Goal: Information Seeking & Learning: Learn about a topic

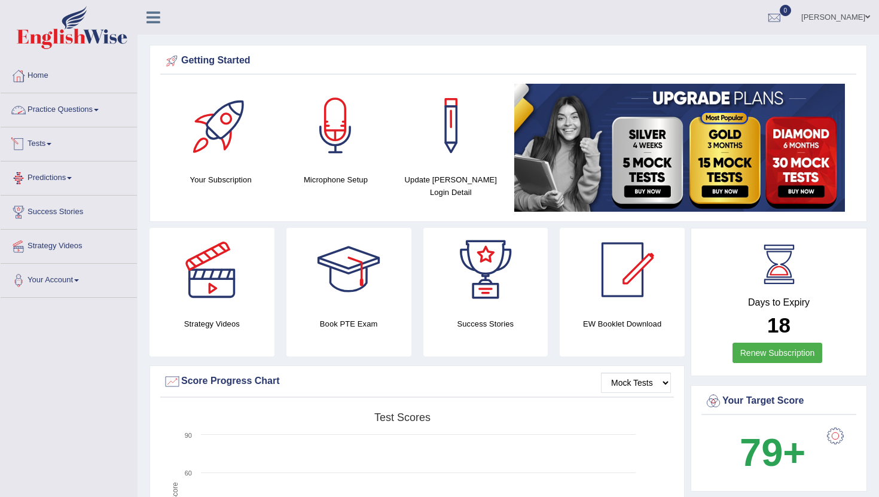
click at [66, 108] on link "Practice Questions" at bounding box center [69, 108] width 136 height 30
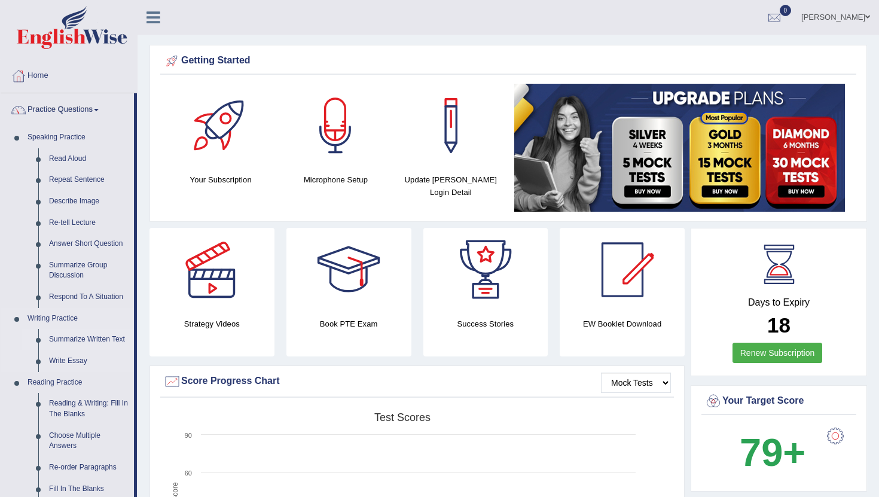
click at [74, 341] on link "Summarize Written Text" at bounding box center [89, 340] width 90 height 22
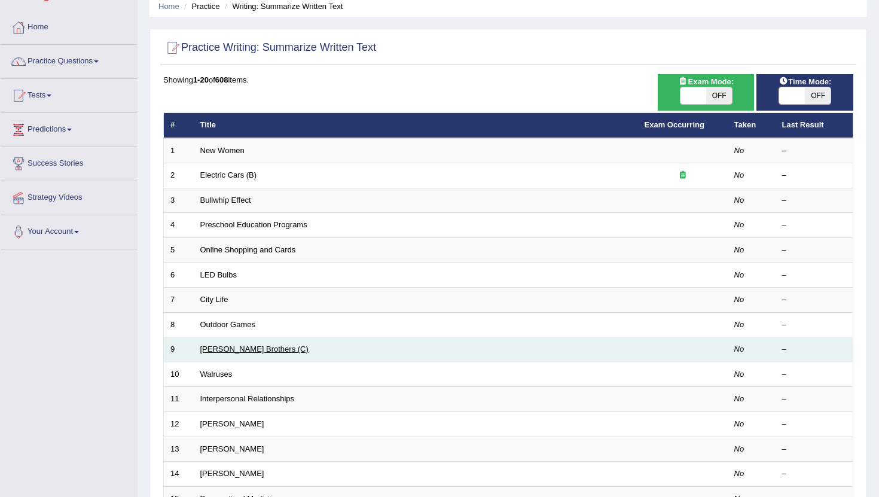
scroll to position [47, 0]
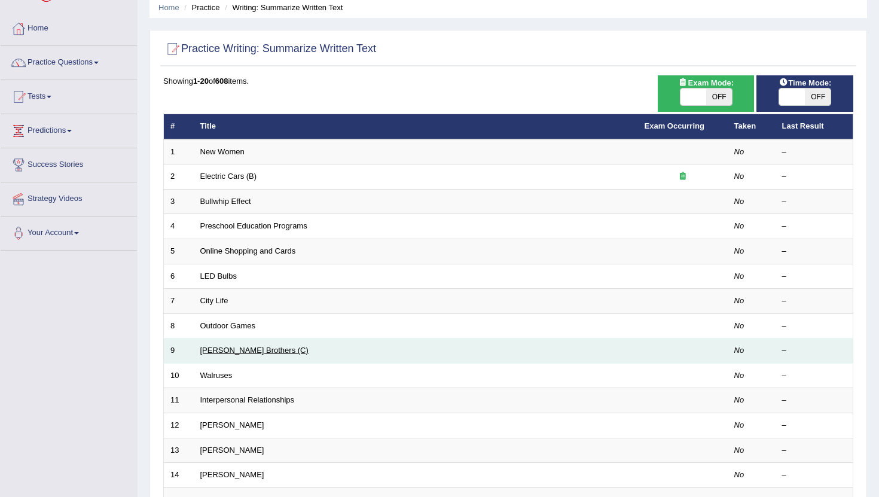
click at [231, 350] on link "[PERSON_NAME] Brothers (C)" at bounding box center [254, 350] width 108 height 9
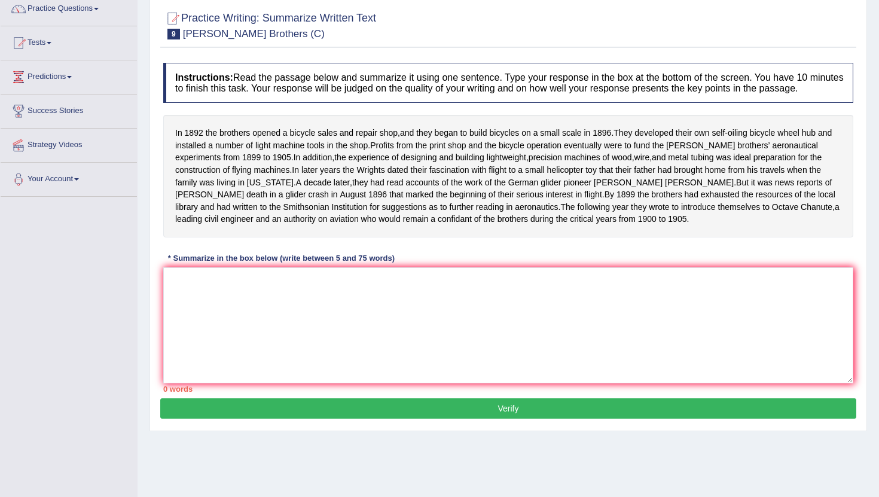
scroll to position [102, 0]
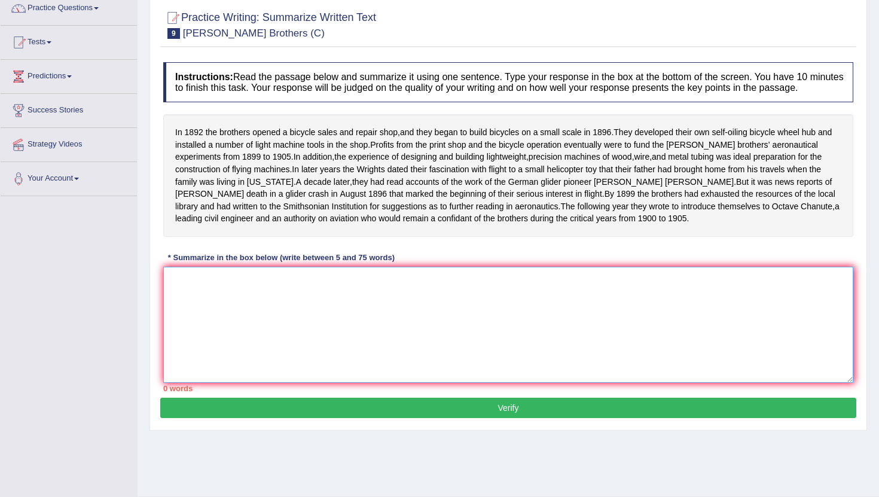
click at [220, 329] on textarea at bounding box center [508, 325] width 690 height 116
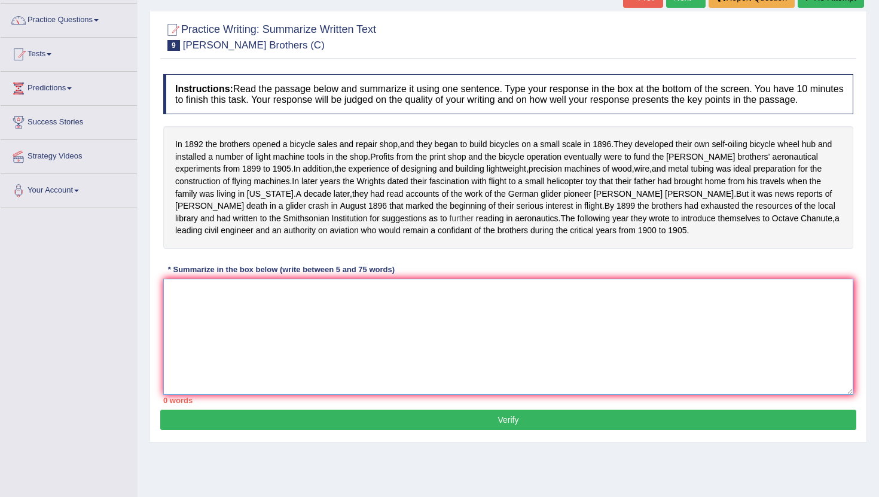
scroll to position [94, 0]
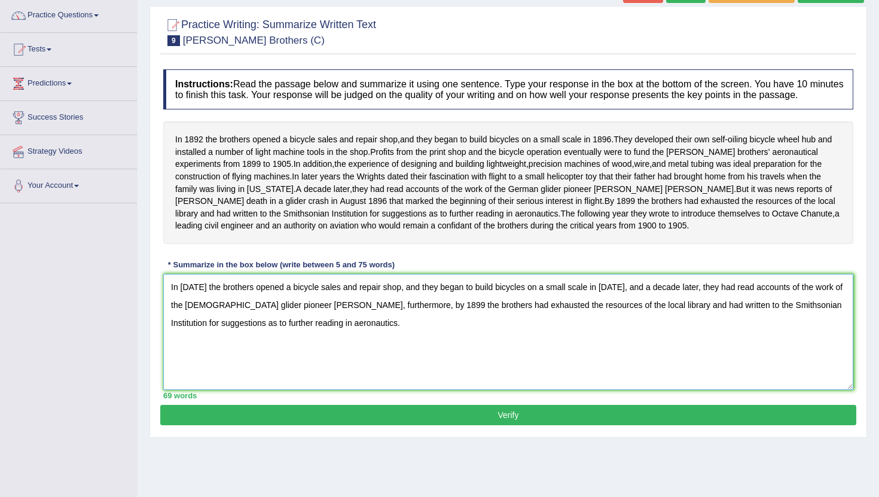
type textarea "In 1892 the brothers opened a bicycle sales and repair shop, and they began to …"
click at [533, 425] on button "Verify" at bounding box center [508, 415] width 696 height 20
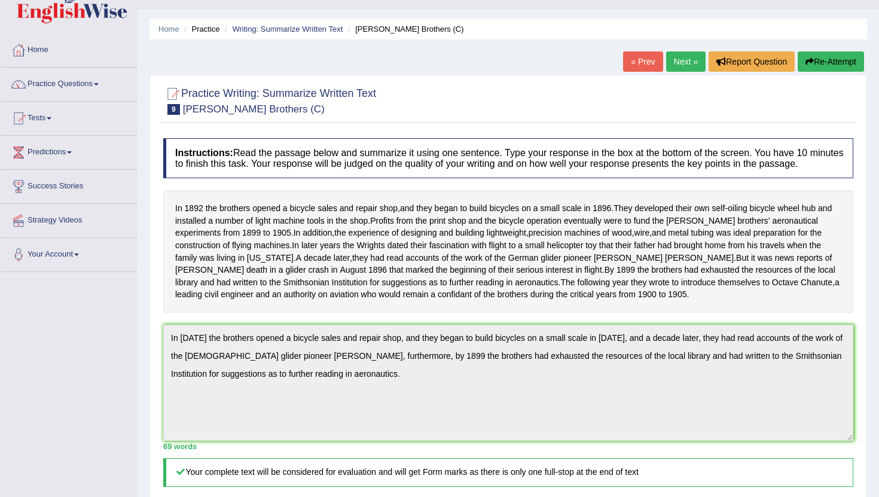
scroll to position [0, 0]
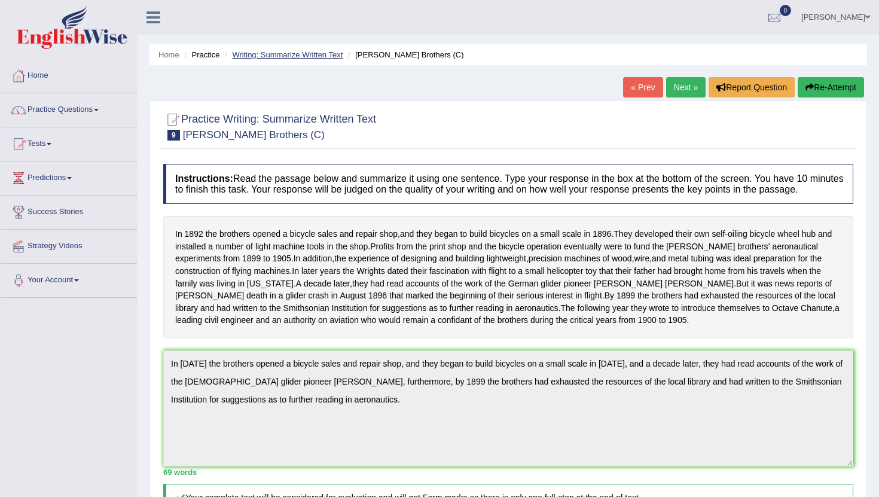
click at [274, 57] on link "Writing: Summarize Written Text" at bounding box center [287, 54] width 111 height 9
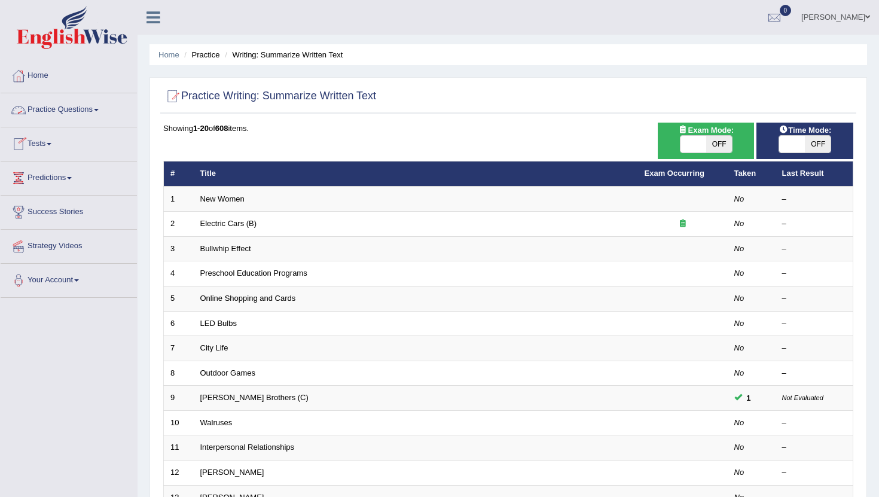
click at [97, 112] on link "Practice Questions" at bounding box center [69, 108] width 136 height 30
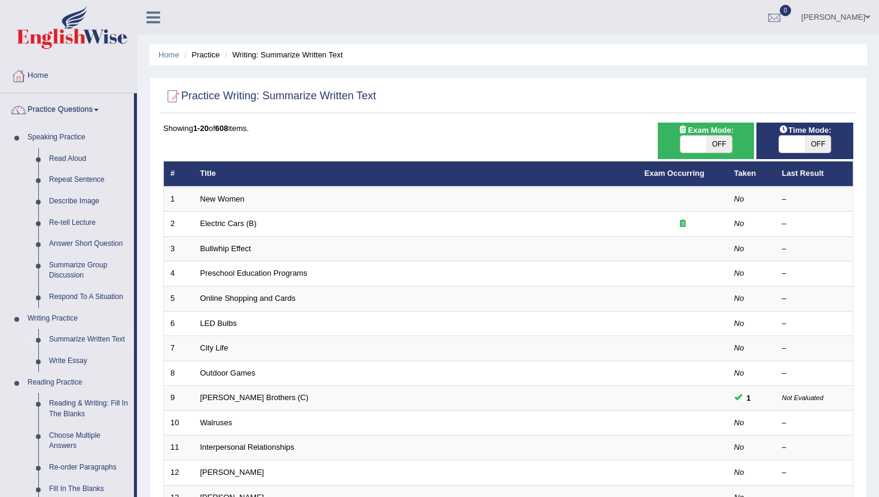
click at [97, 112] on link "Practice Questions" at bounding box center [67, 108] width 133 height 30
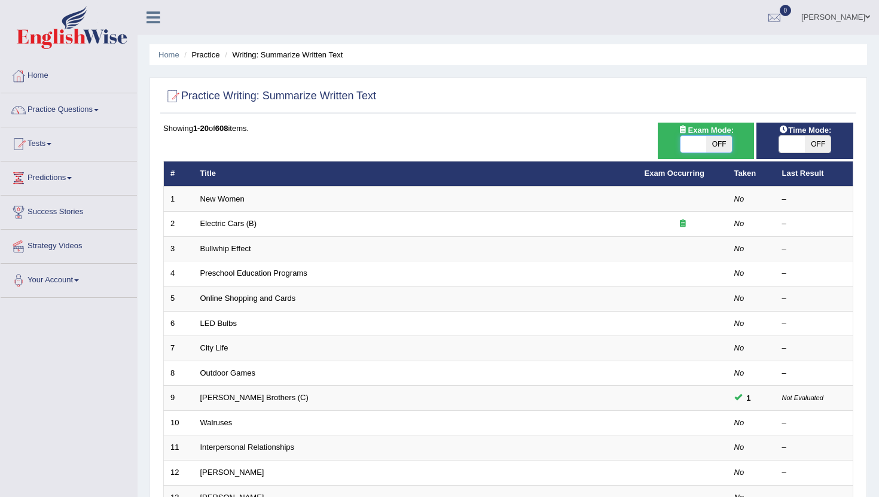
click at [700, 148] on span at bounding box center [693, 144] width 26 height 17
checkbox input "true"
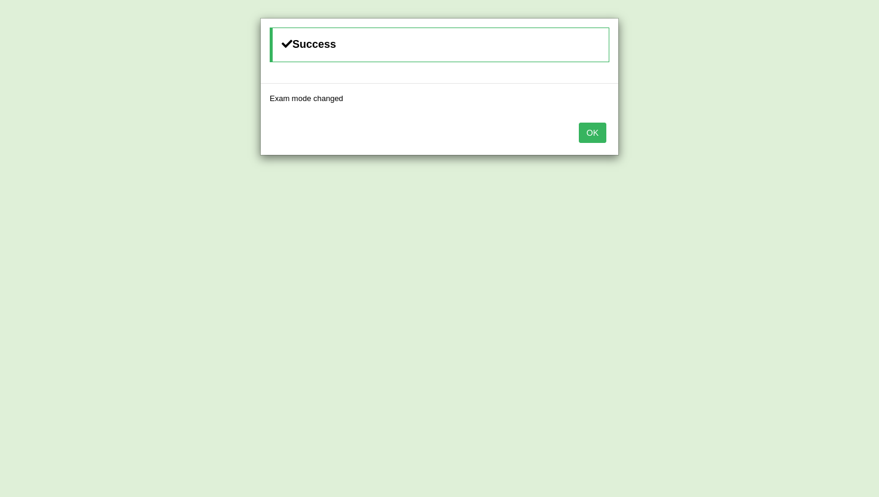
click at [593, 133] on button "OK" at bounding box center [593, 133] width 28 height 20
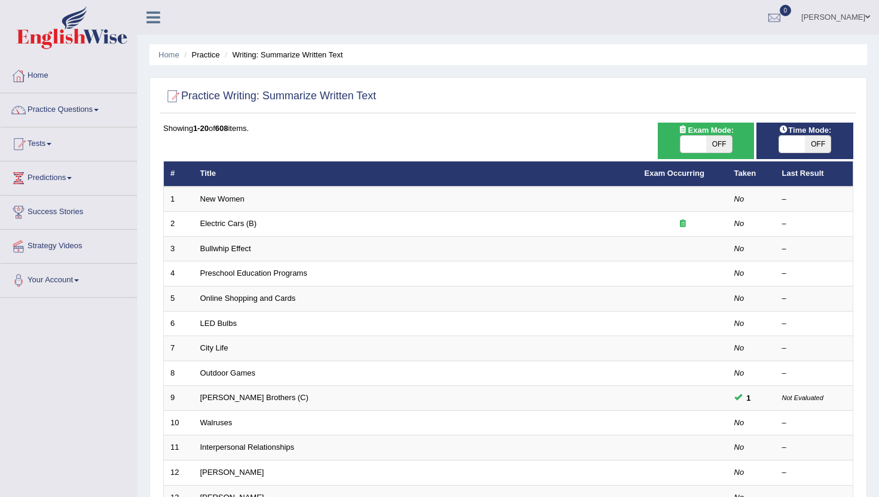
click at [54, 149] on link "Tests" at bounding box center [69, 142] width 136 height 30
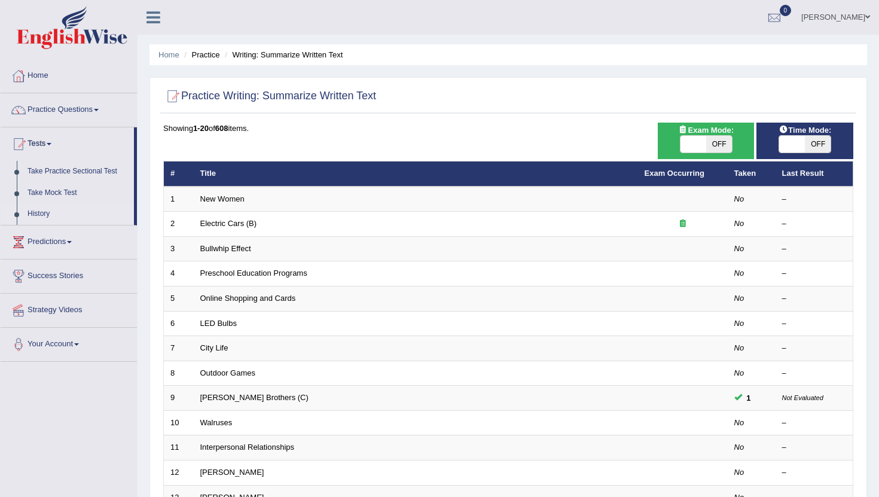
click at [37, 213] on link "History" at bounding box center [78, 214] width 112 height 22
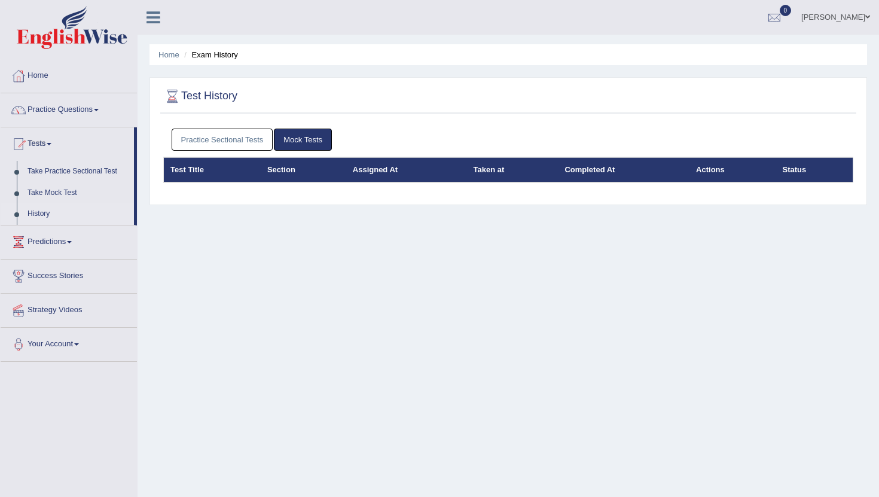
click at [218, 142] on link "Practice Sectional Tests" at bounding box center [223, 140] width 102 height 22
click at [65, 111] on link "Practice Questions" at bounding box center [69, 108] width 136 height 30
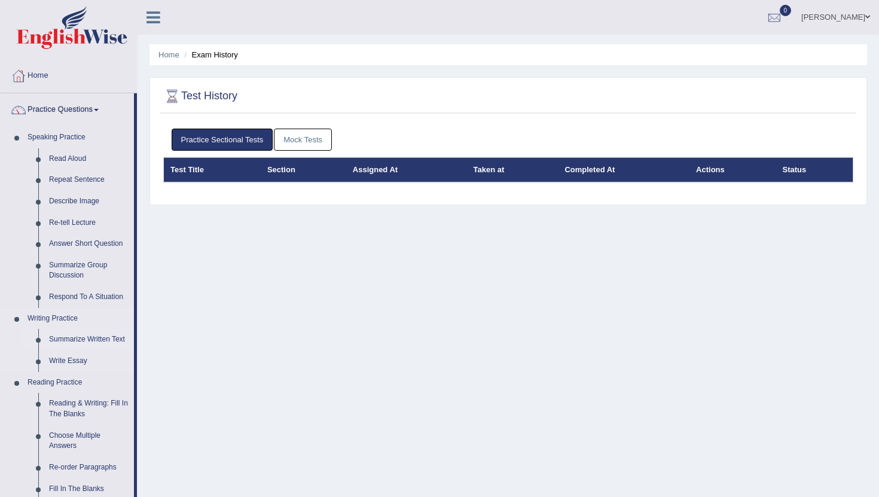
click at [78, 338] on link "Summarize Written Text" at bounding box center [89, 340] width 90 height 22
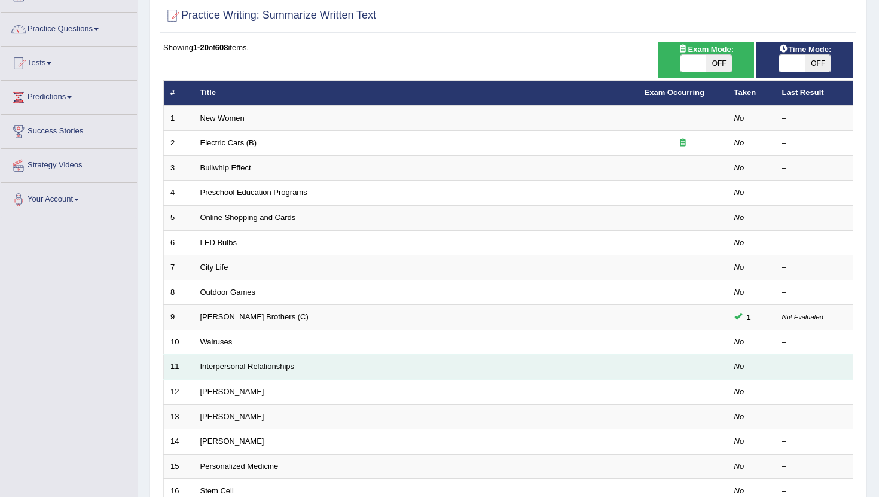
scroll to position [80, 0]
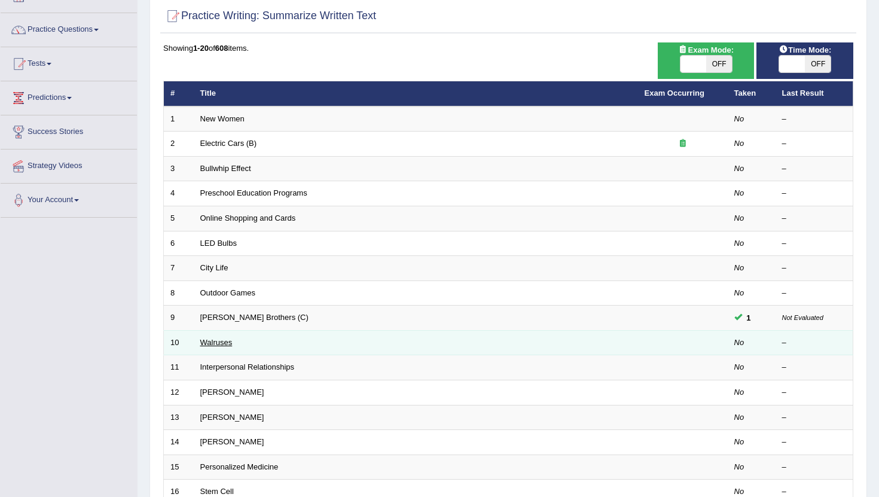
click at [215, 344] on link "Walruses" at bounding box center [216, 342] width 32 height 9
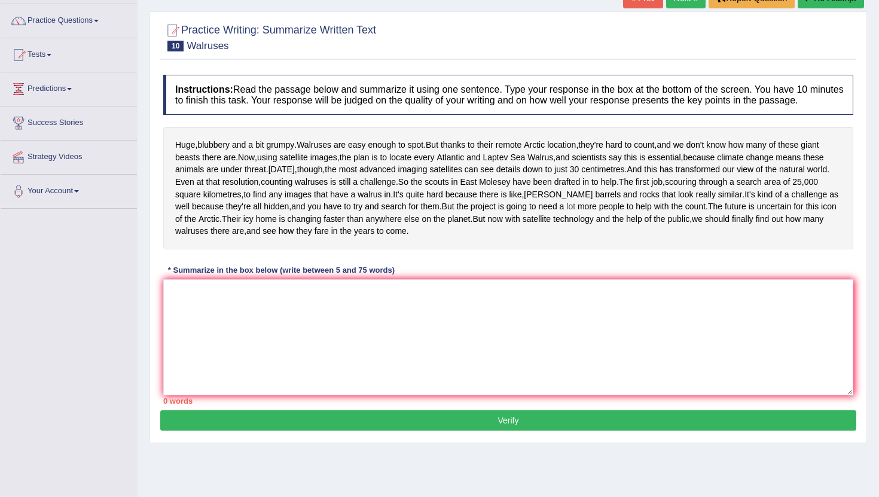
scroll to position [93, 0]
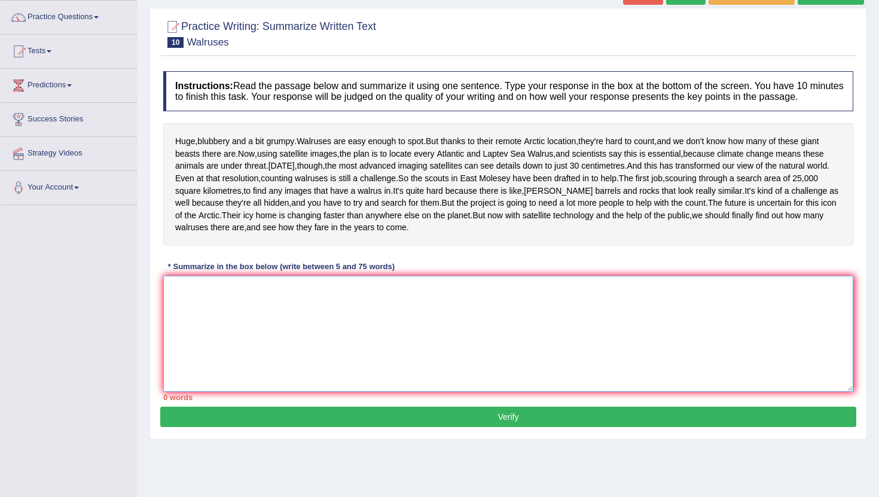
click at [254, 359] on textarea at bounding box center [508, 334] width 690 height 116
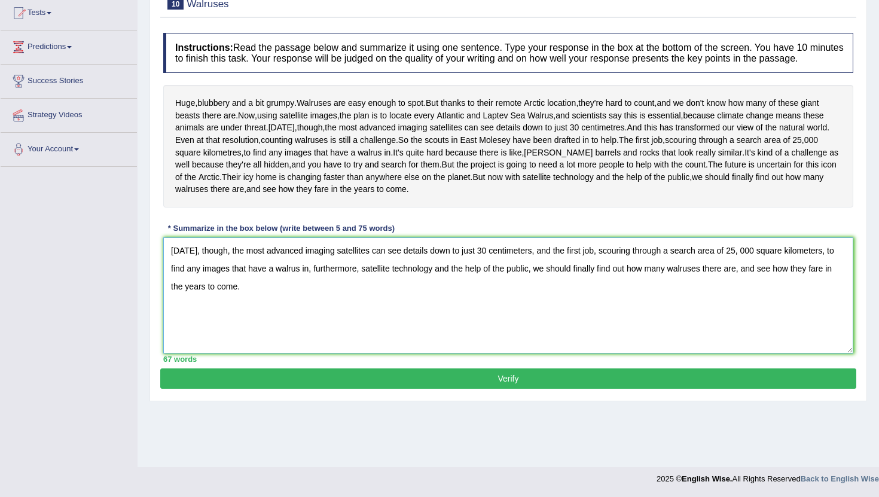
scroll to position [144, 0]
type textarea "Today, though, the most advanced imaging satellites can see details down to jus…"
click at [494, 389] on button "Verify" at bounding box center [508, 378] width 696 height 20
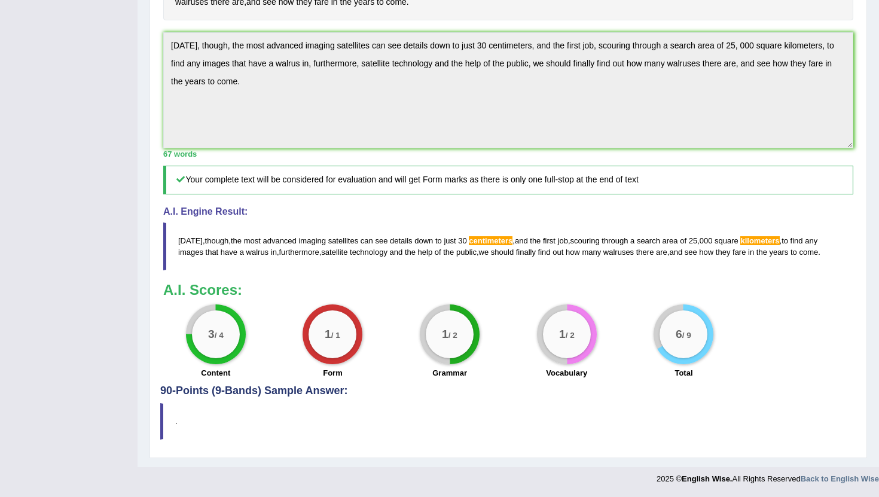
scroll to position [390, 0]
click at [494, 241] on span "centimeters" at bounding box center [491, 240] width 44 height 9
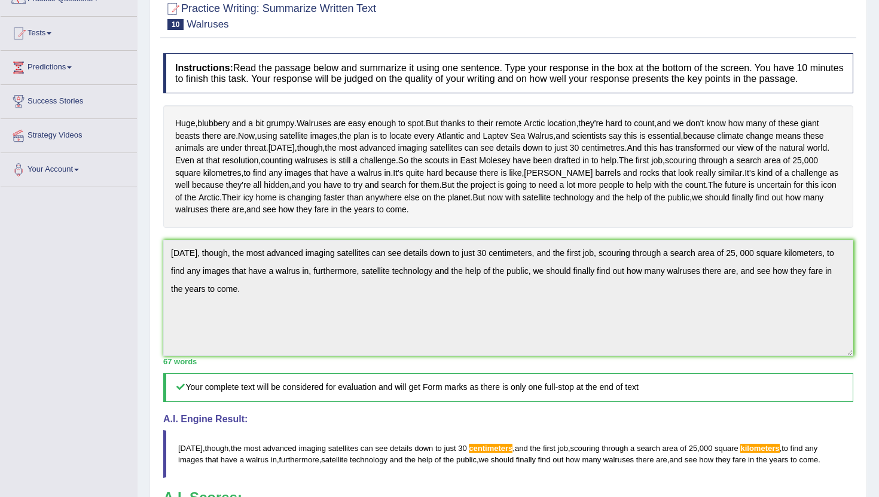
scroll to position [0, 0]
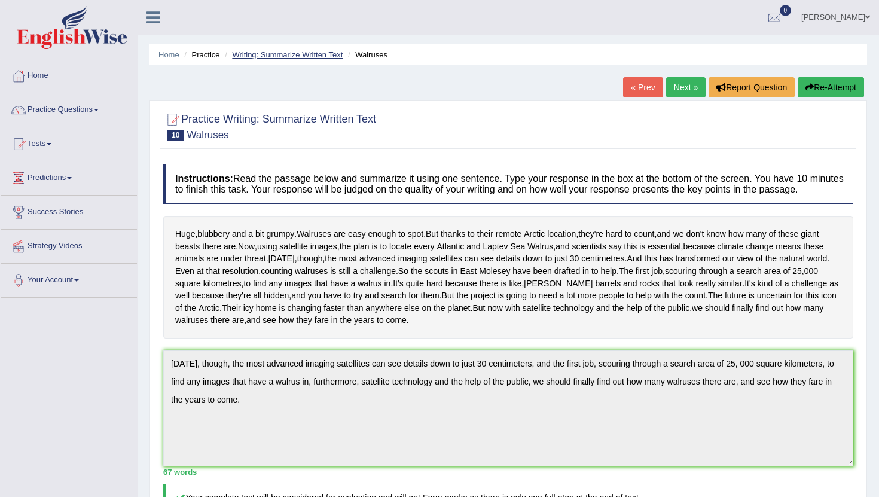
click at [279, 54] on link "Writing: Summarize Written Text" at bounding box center [287, 54] width 111 height 9
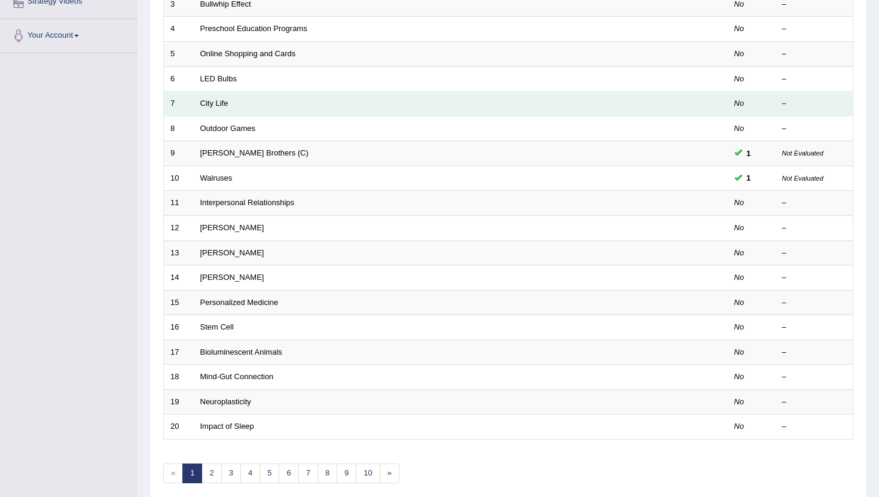
scroll to position [245, 0]
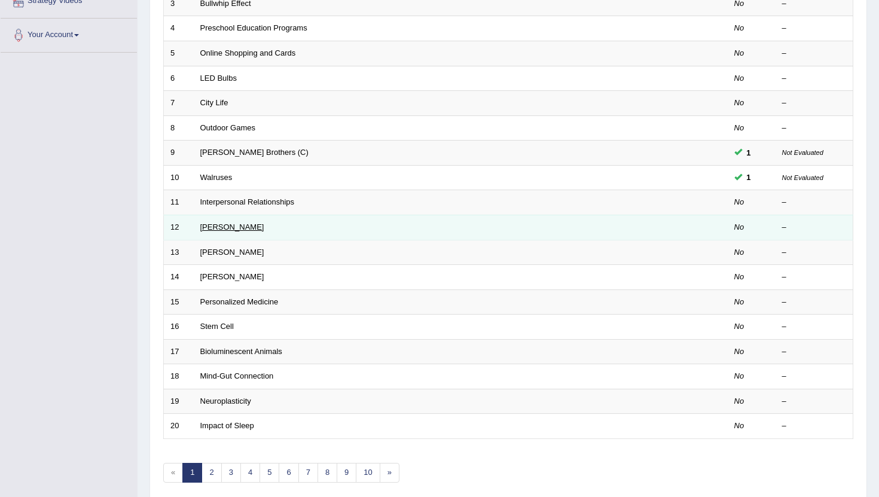
click at [222, 227] on link "[PERSON_NAME]" at bounding box center [232, 226] width 64 height 9
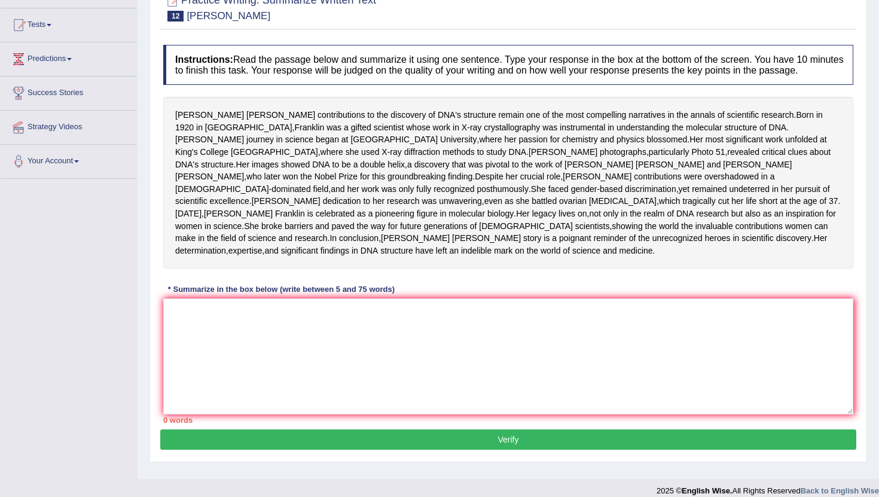
scroll to position [122, 0]
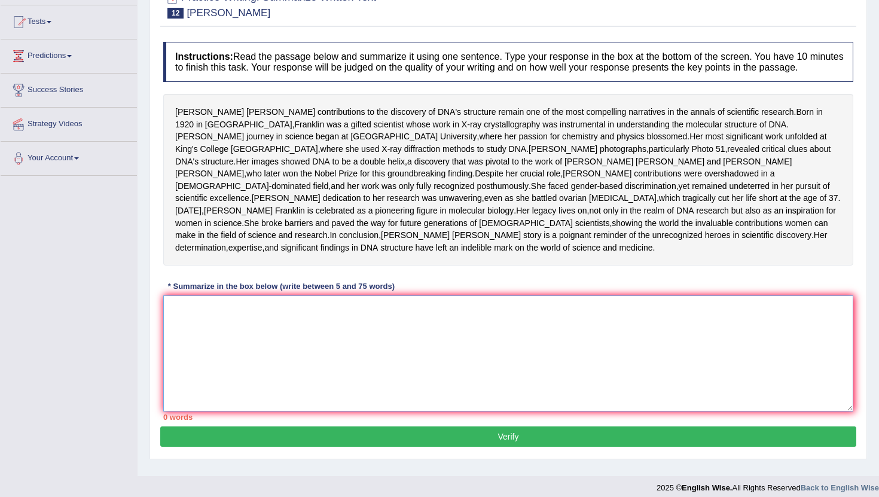
click at [238, 377] on textarea at bounding box center [508, 353] width 690 height 116
click at [178, 118] on span "[PERSON_NAME]" at bounding box center [209, 112] width 69 height 13
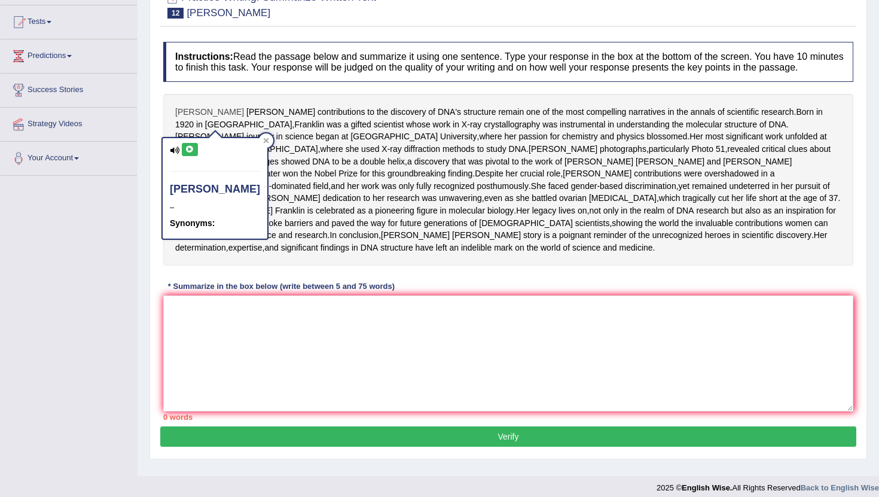
click at [178, 118] on span "[PERSON_NAME]" at bounding box center [209, 112] width 69 height 13
click at [259, 136] on div at bounding box center [266, 140] width 14 height 14
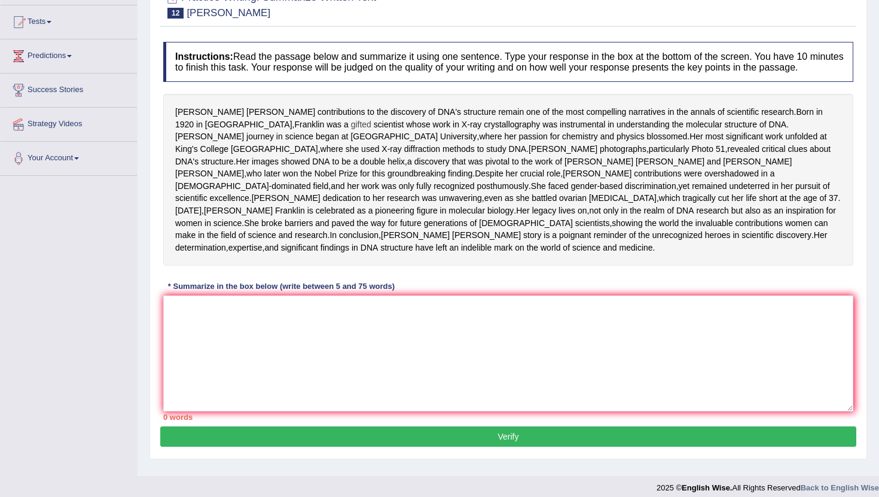
drag, startPoint x: 178, startPoint y: 121, endPoint x: 241, endPoint y: 140, distance: 65.6
click at [241, 140] on div "[PERSON_NAME] contributions to the discovery of DNA's structure remain one of t…" at bounding box center [508, 180] width 690 height 172
click at [212, 382] on textarea at bounding box center [508, 353] width 690 height 116
type textarea "f"
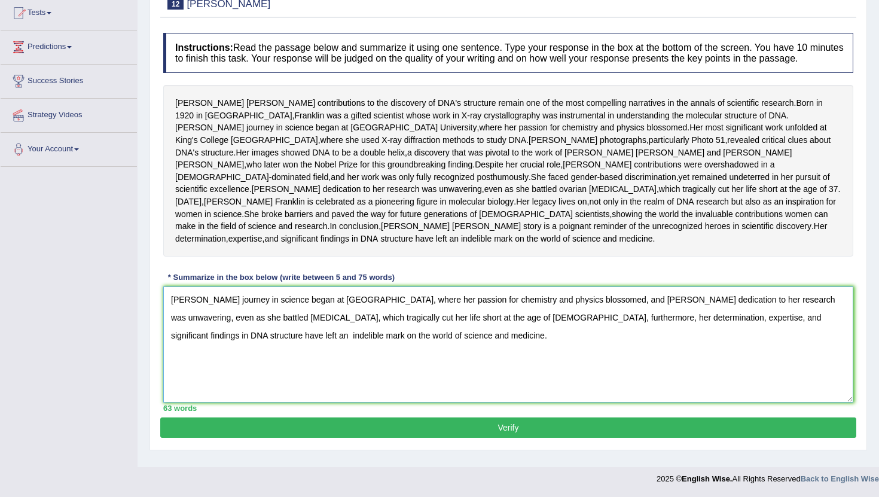
scroll to position [196, 0]
type textarea "[PERSON_NAME] journey in science began at [GEOGRAPHIC_DATA], where her passion …"
click at [377, 435] on button "Verify" at bounding box center [508, 427] width 696 height 20
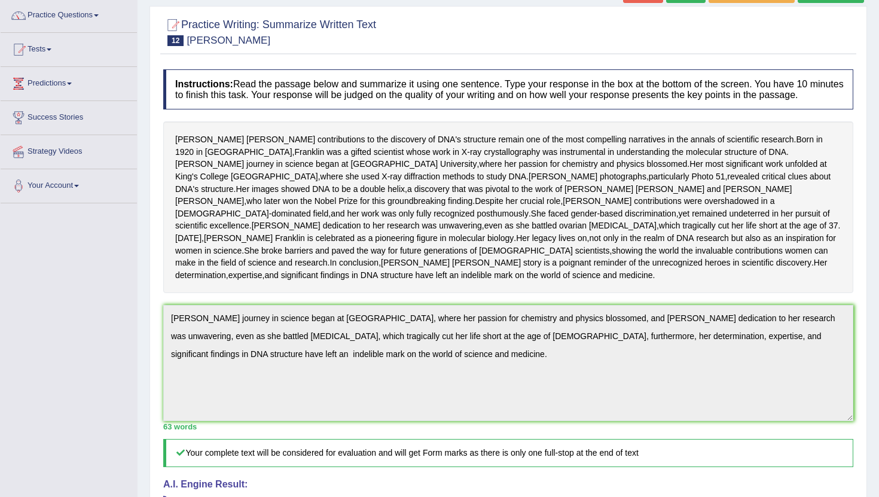
scroll to position [0, 0]
